Goal: Information Seeking & Learning: Learn about a topic

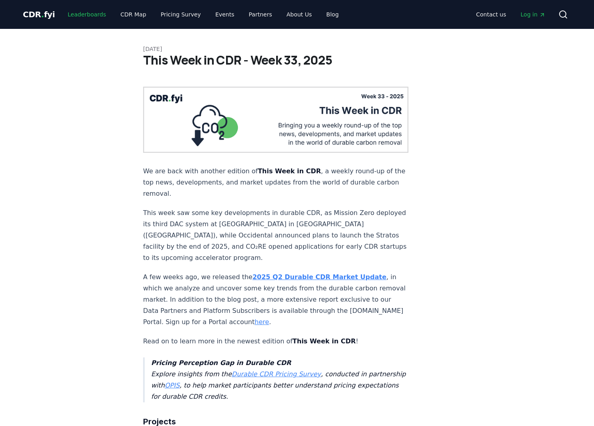
click at [75, 16] on link "Leaderboards" at bounding box center [86, 14] width 51 height 14
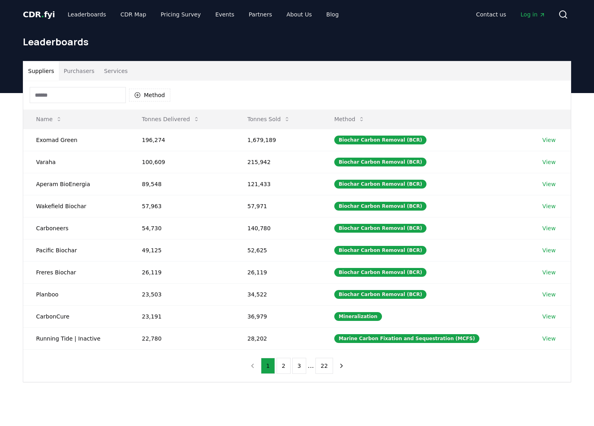
click at [68, 70] on button "Purchasers" at bounding box center [79, 70] width 40 height 19
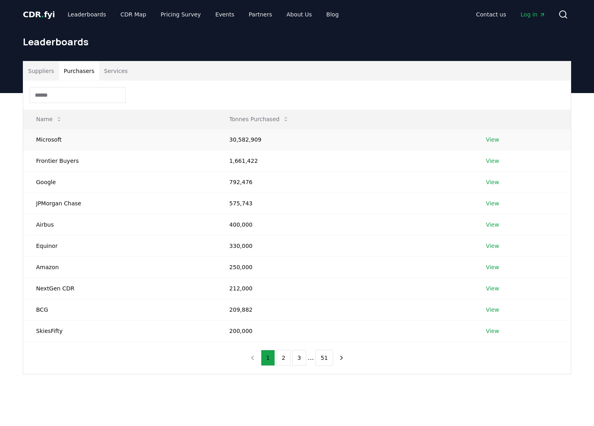
click at [250, 140] on td "30,582,909" at bounding box center [344, 139] width 256 height 21
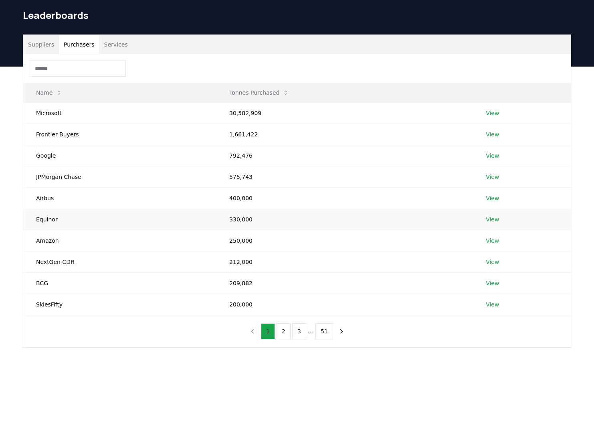
scroll to position [46, 0]
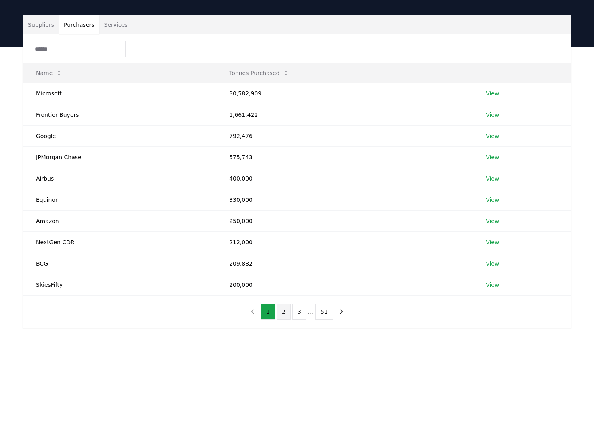
click at [285, 313] on button "2" at bounding box center [283, 311] width 14 height 16
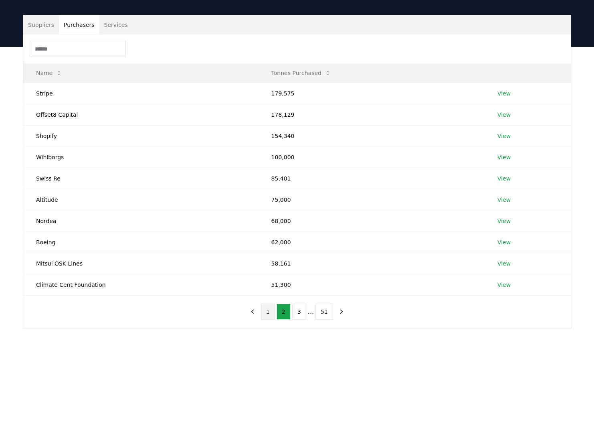
click at [265, 311] on button "1" at bounding box center [268, 311] width 14 height 16
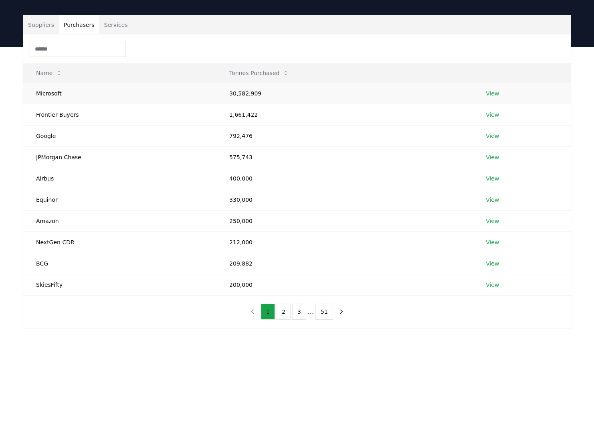
click at [490, 91] on link "View" at bounding box center [492, 93] width 13 height 8
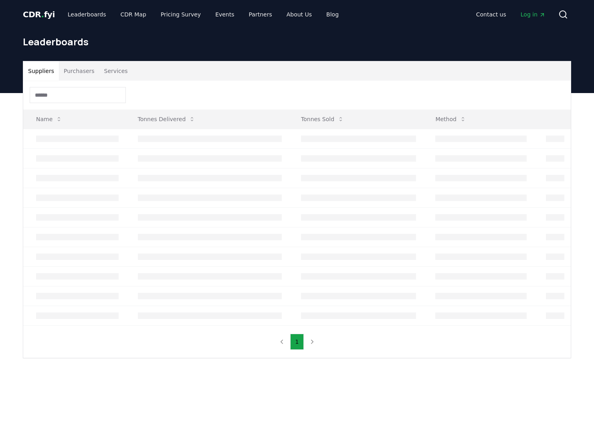
scroll to position [46, 0]
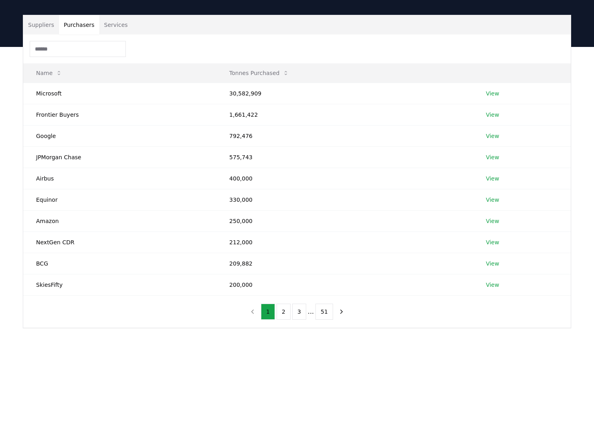
click at [84, 29] on button "Purchasers" at bounding box center [79, 24] width 40 height 19
click at [321, 315] on button "51" at bounding box center [324, 311] width 18 height 16
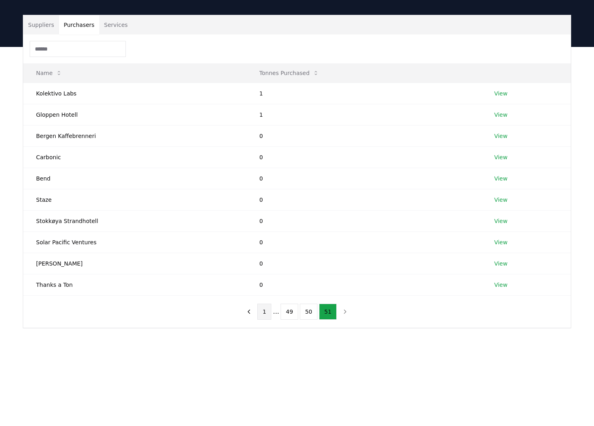
click at [264, 315] on button "1" at bounding box center [264, 311] width 14 height 16
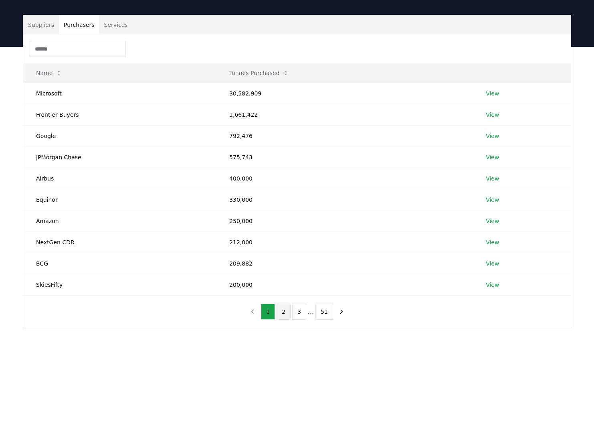
click at [282, 313] on button "2" at bounding box center [283, 311] width 14 height 16
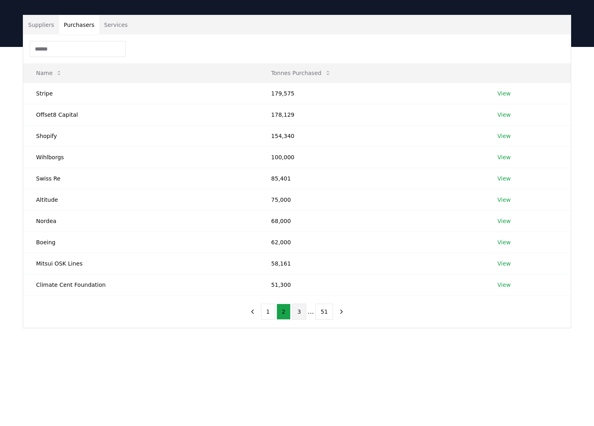
click at [301, 312] on button "3" at bounding box center [299, 311] width 14 height 16
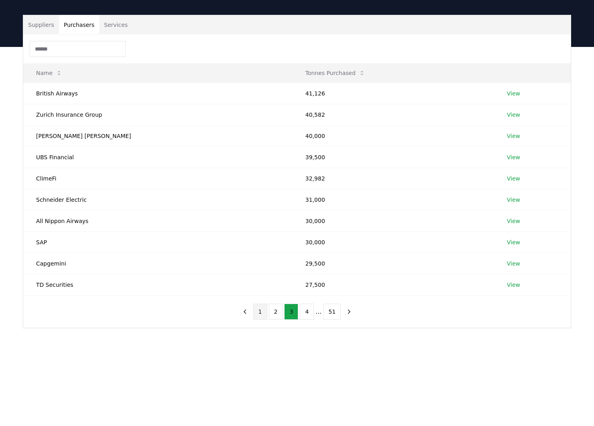
click at [262, 312] on button "1" at bounding box center [260, 311] width 14 height 16
